Goal: Task Accomplishment & Management: Manage account settings

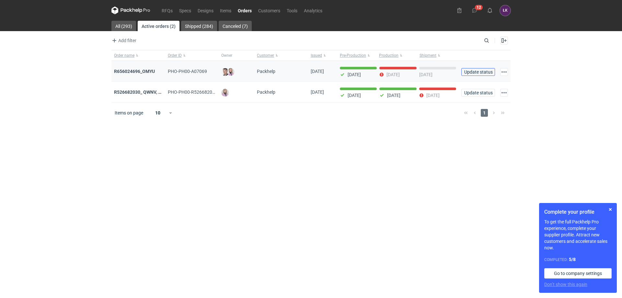
click at [482, 74] on span "Update status" at bounding box center [478, 72] width 28 height 5
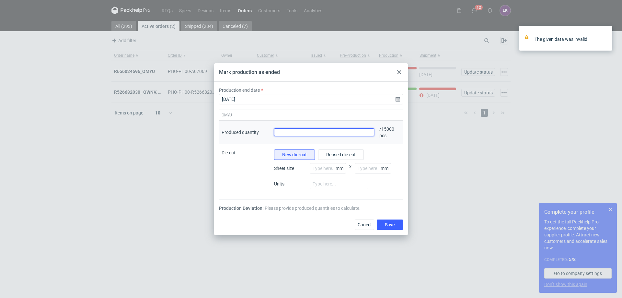
click at [278, 134] on input "Produced quantity" at bounding box center [324, 132] width 100 height 8
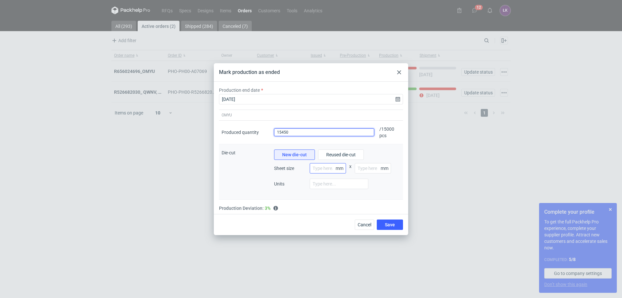
type input "15450"
click at [331, 167] on input "number" at bounding box center [328, 168] width 36 height 10
type input "500"
type input "700"
type input "6"
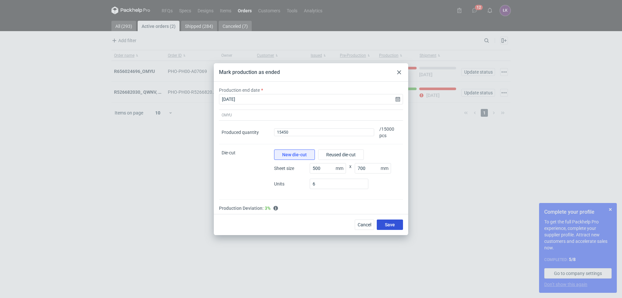
click at [394, 226] on span "Save" at bounding box center [390, 224] width 10 height 5
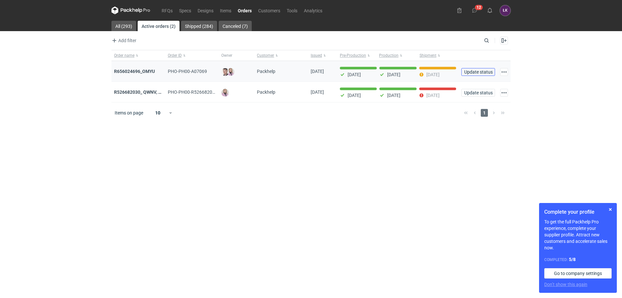
click at [479, 71] on span "Update status" at bounding box center [478, 72] width 28 height 5
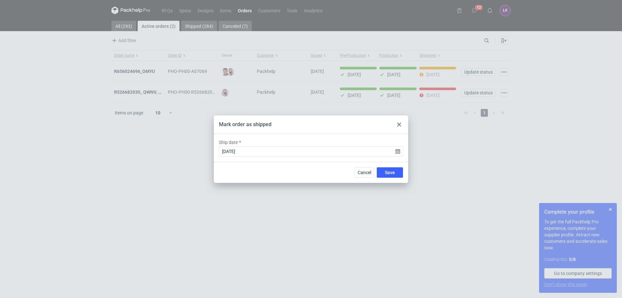
click at [398, 125] on icon at bounding box center [399, 124] width 4 height 4
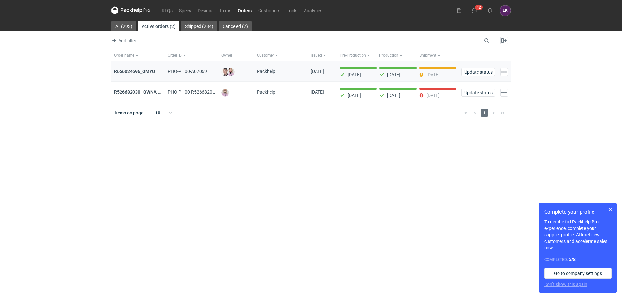
click at [189, 70] on span "PHO-PH00-A07069" at bounding box center [187, 71] width 39 height 5
click at [510, 71] on div "Go to order" at bounding box center [504, 71] width 13 height 21
click at [505, 71] on button "button" at bounding box center [504, 72] width 8 height 8
click at [390, 71] on div "[DATE]" at bounding box center [397, 72] width 37 height 10
click at [144, 69] on strong "R656024696_OMYU" at bounding box center [134, 71] width 41 height 5
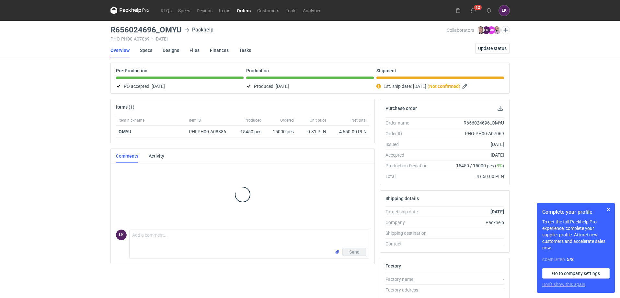
scroll to position [12, 0]
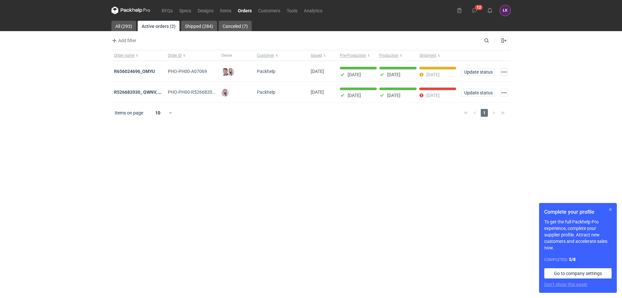
click at [611, 209] on button "button" at bounding box center [610, 209] width 8 height 8
